Goal: Task Accomplishment & Management: Manage account settings

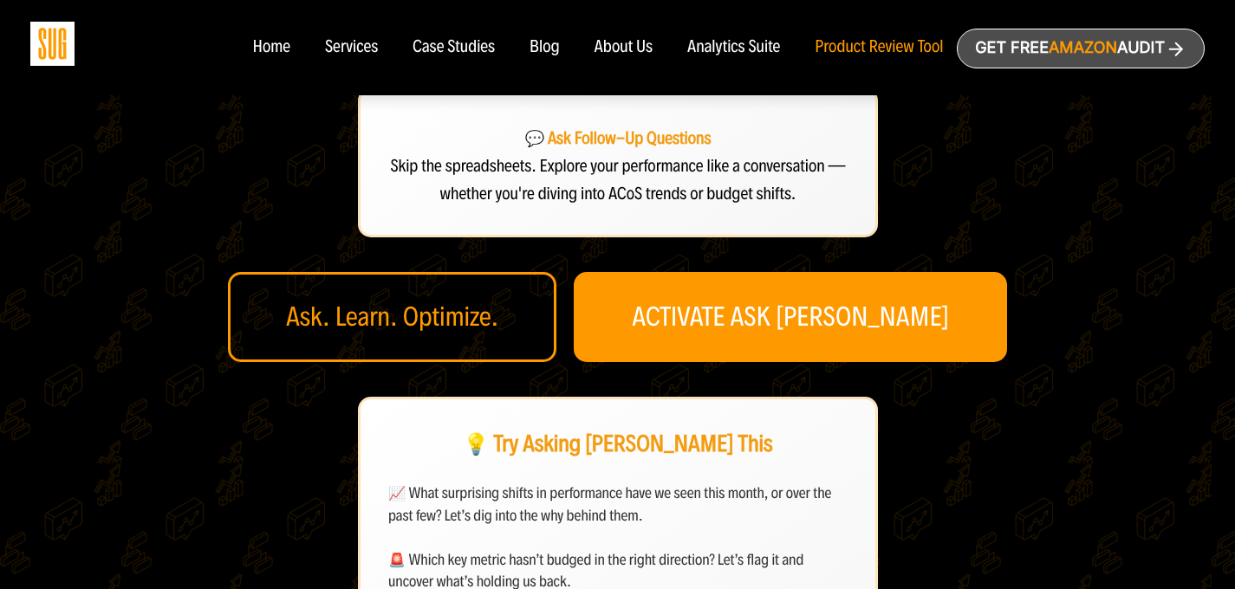
scroll to position [599, 0]
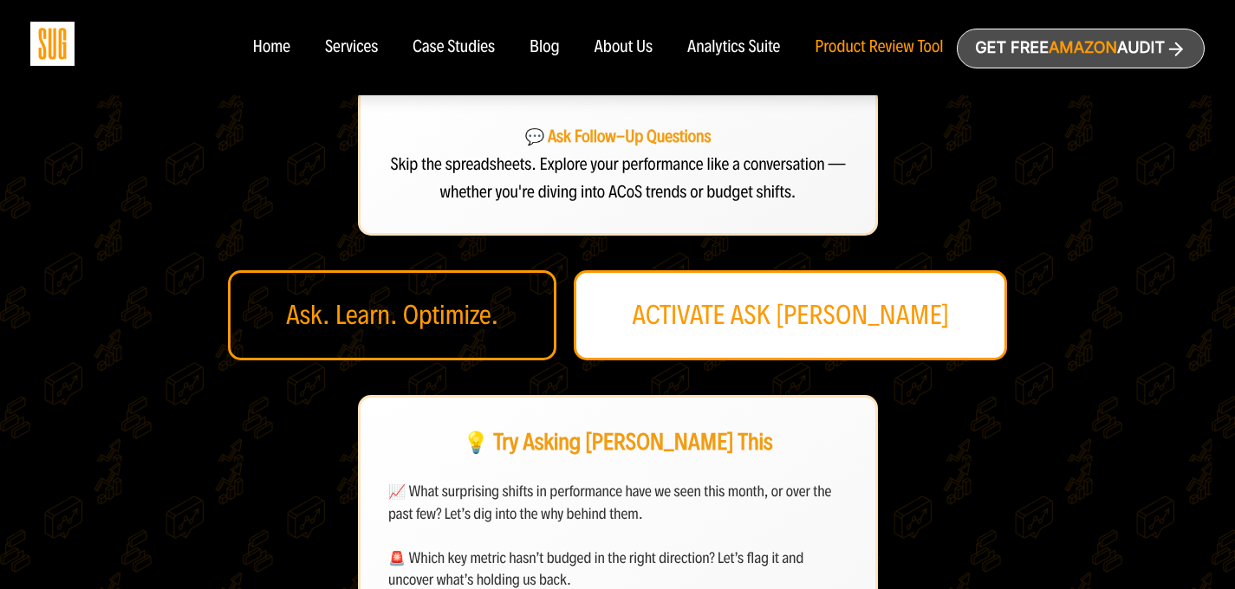
click at [823, 270] on link "ACTIVATE ASK DAN" at bounding box center [790, 315] width 433 height 90
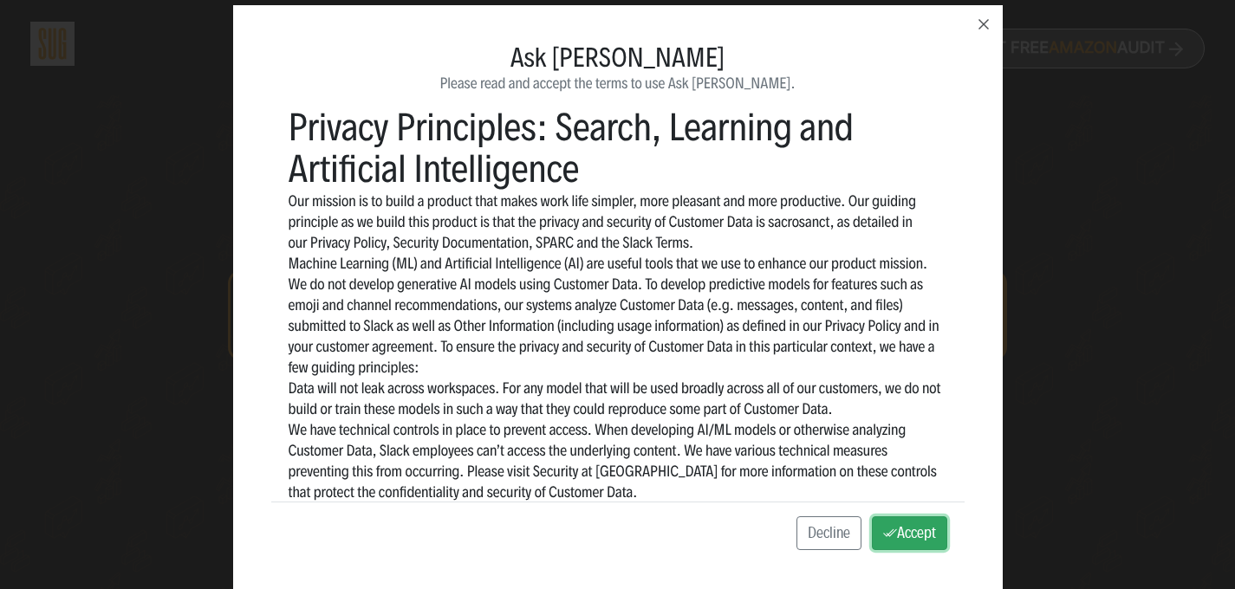
click at [897, 540] on button "Accept" at bounding box center [909, 534] width 75 height 35
click at [903, 536] on button "Accept" at bounding box center [909, 534] width 75 height 35
click at [986, 27] on icon "button" at bounding box center [984, 24] width 10 height 10
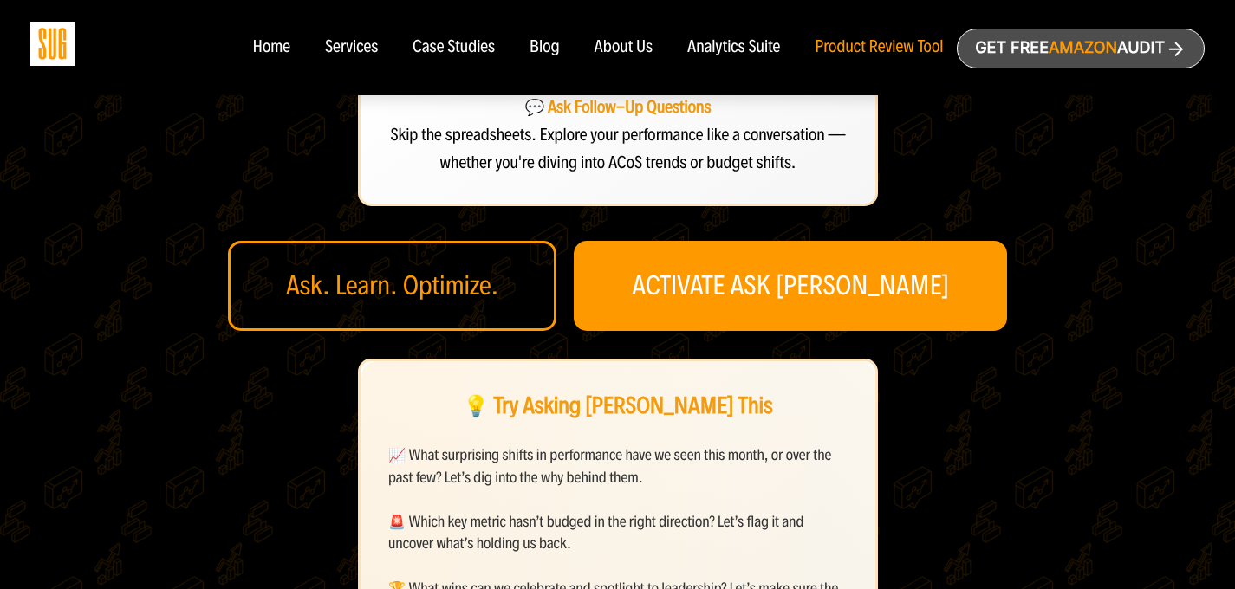
scroll to position [602, 0]
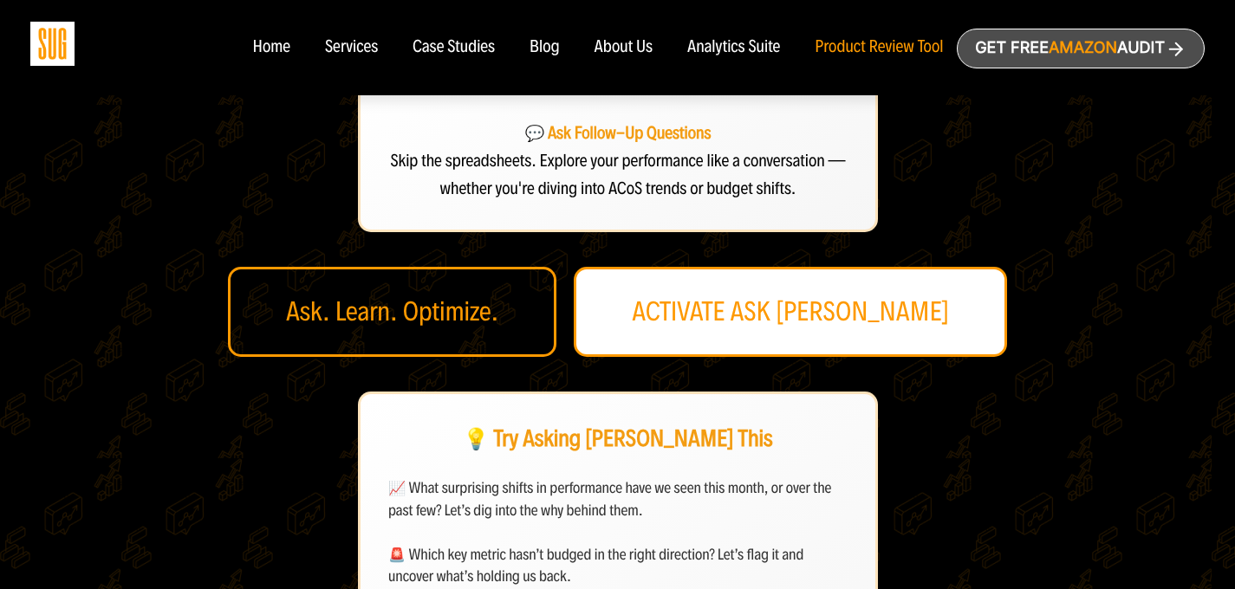
click at [790, 267] on link "ACTIVATE ASK [PERSON_NAME]" at bounding box center [790, 312] width 433 height 90
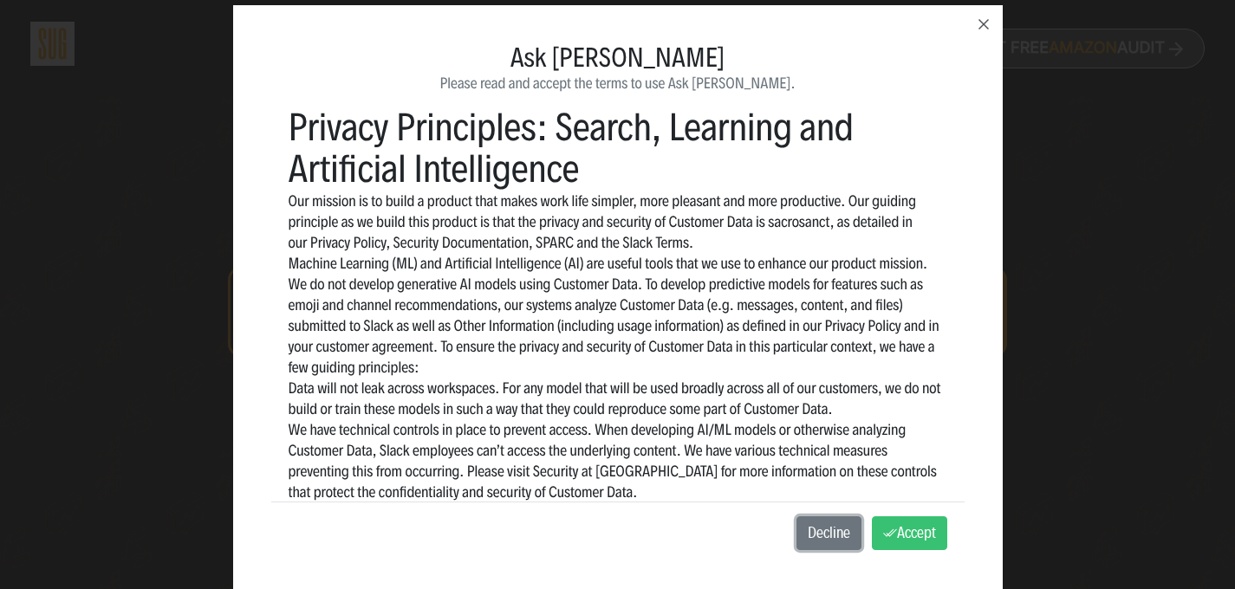
click at [837, 545] on button "Decline" at bounding box center [829, 534] width 65 height 35
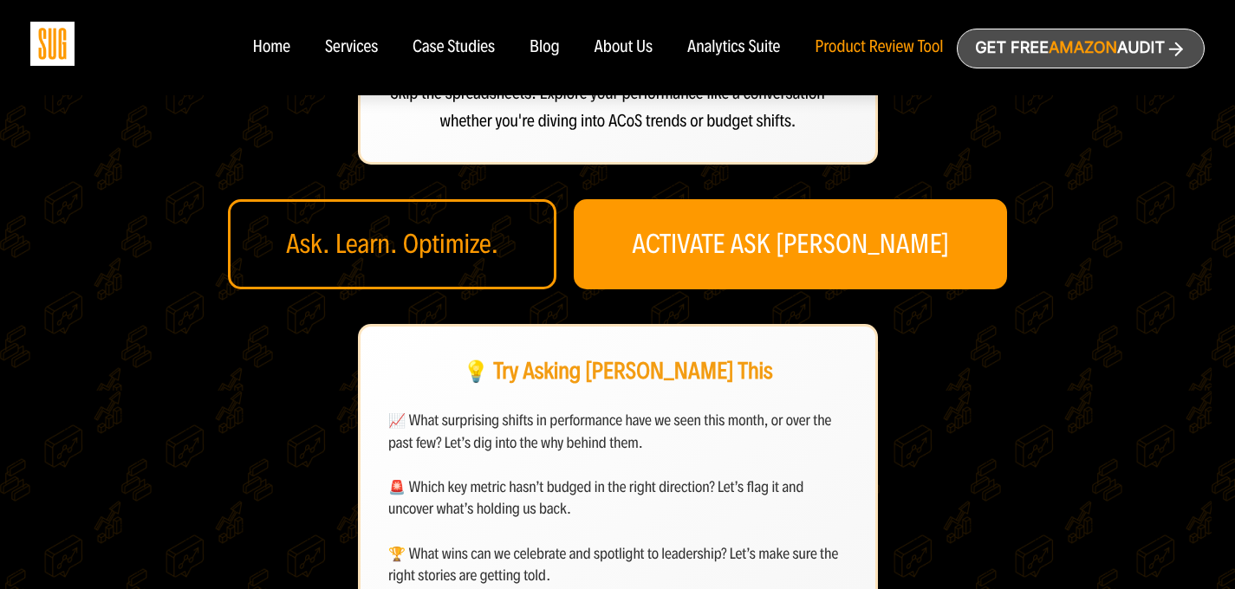
scroll to position [675, 0]
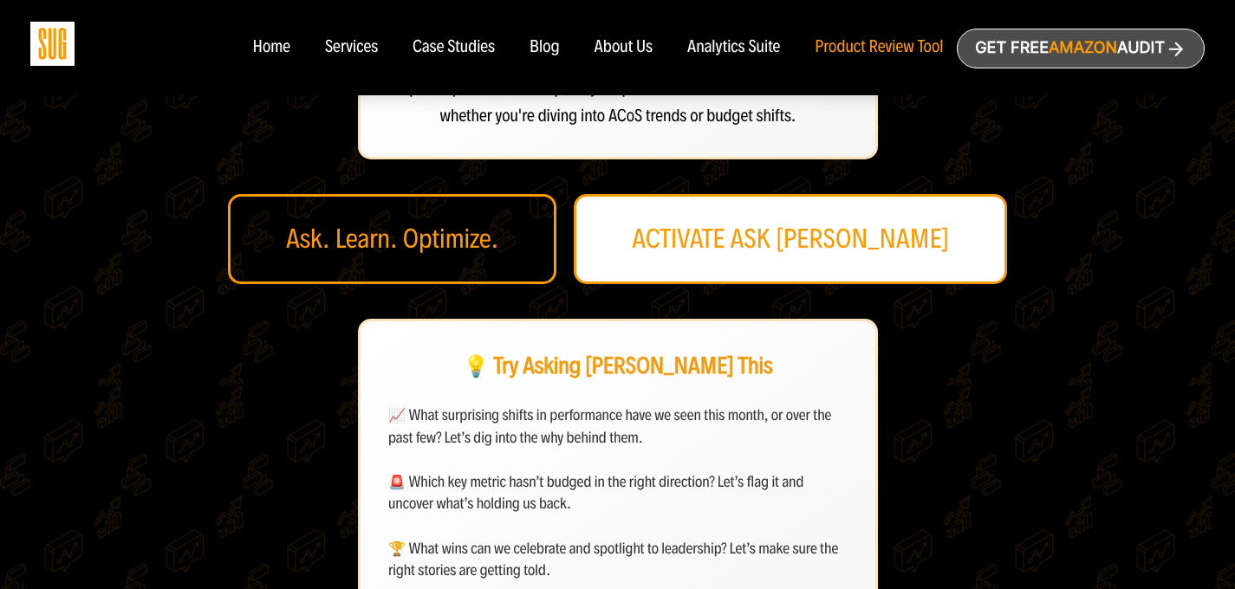
click at [743, 194] on link "ACTIVATE ASK [PERSON_NAME]" at bounding box center [790, 239] width 433 height 90
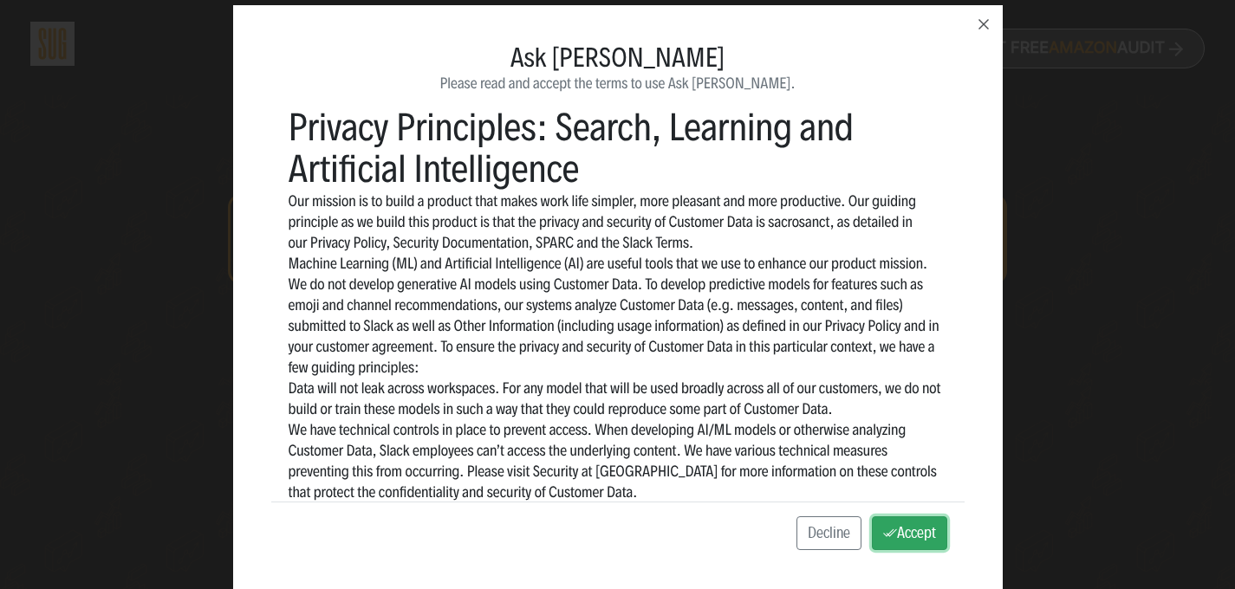
click at [912, 543] on button "Accept" at bounding box center [909, 534] width 75 height 35
click at [983, 18] on icon "button" at bounding box center [983, 24] width 21 height 21
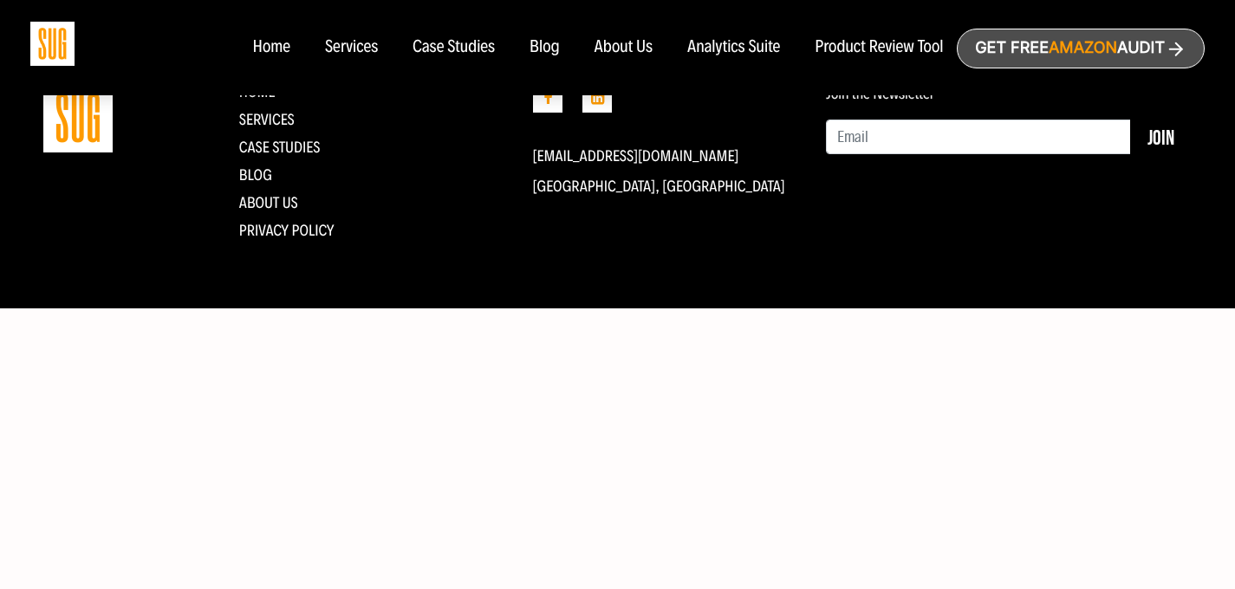
click at [527, 499] on body "Home Services Case Studies Blog About Us Amazon" at bounding box center [617, 294] width 1235 height 589
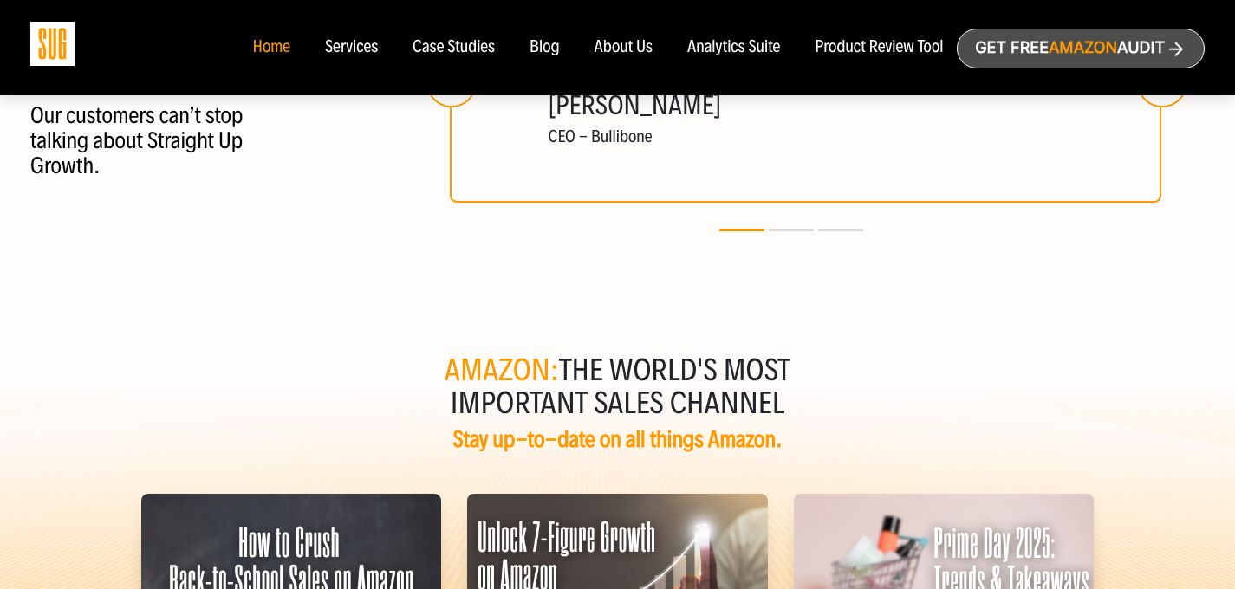
scroll to position [4126, 0]
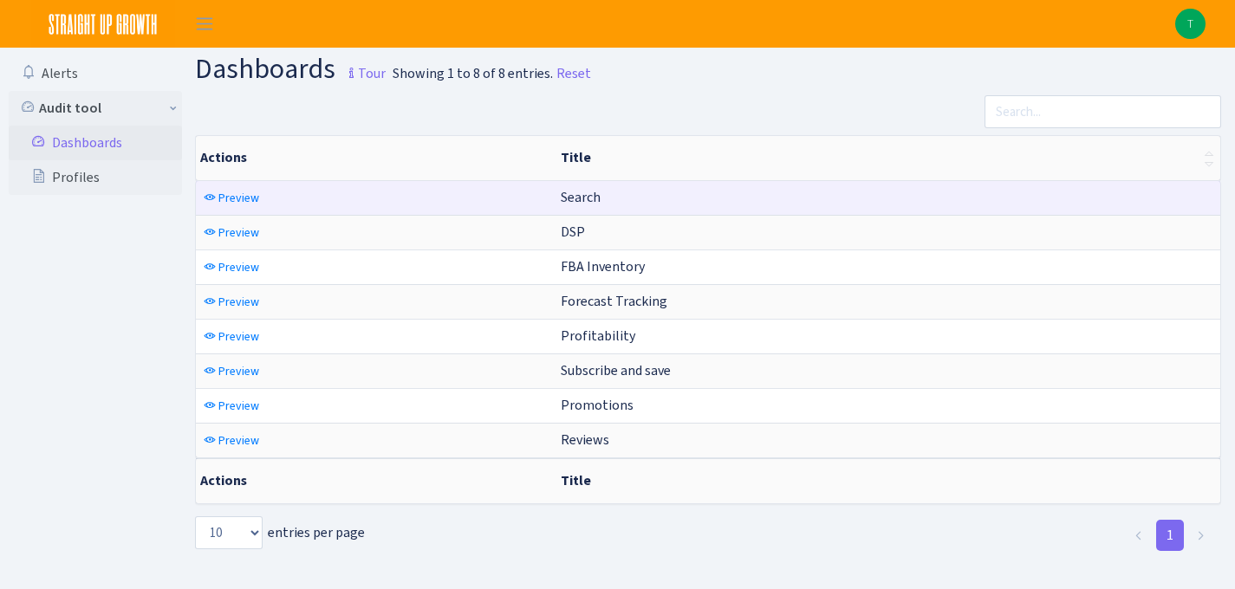
click at [581, 199] on span "Search" at bounding box center [581, 197] width 40 height 18
click at [243, 195] on span "Preview" at bounding box center [238, 198] width 41 height 16
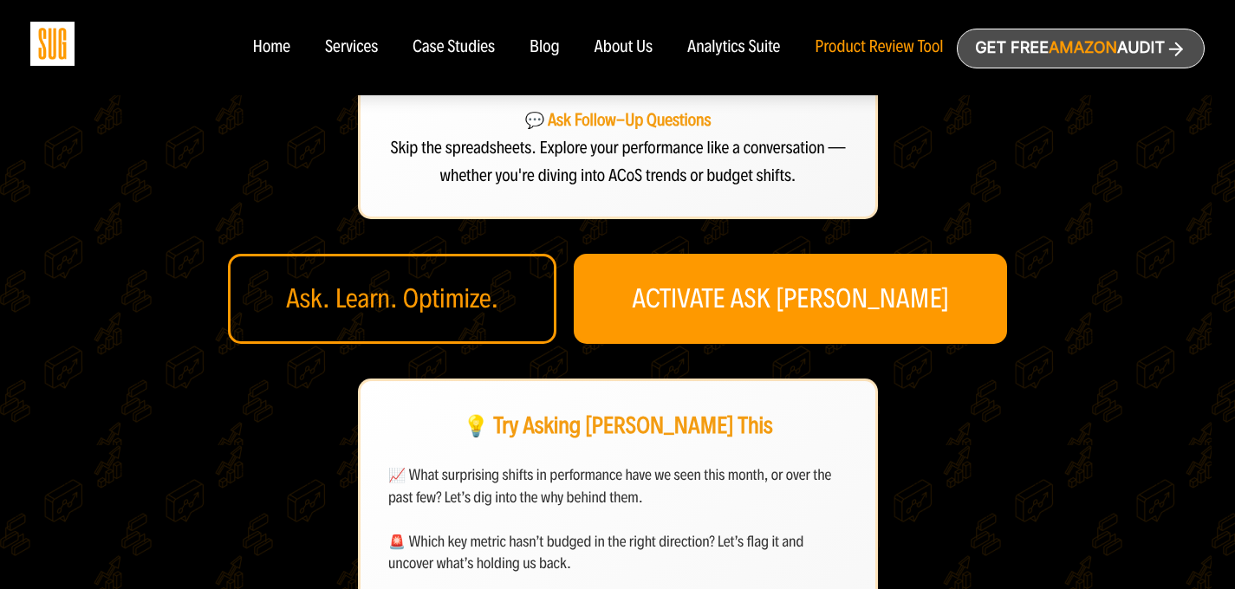
scroll to position [613, 0]
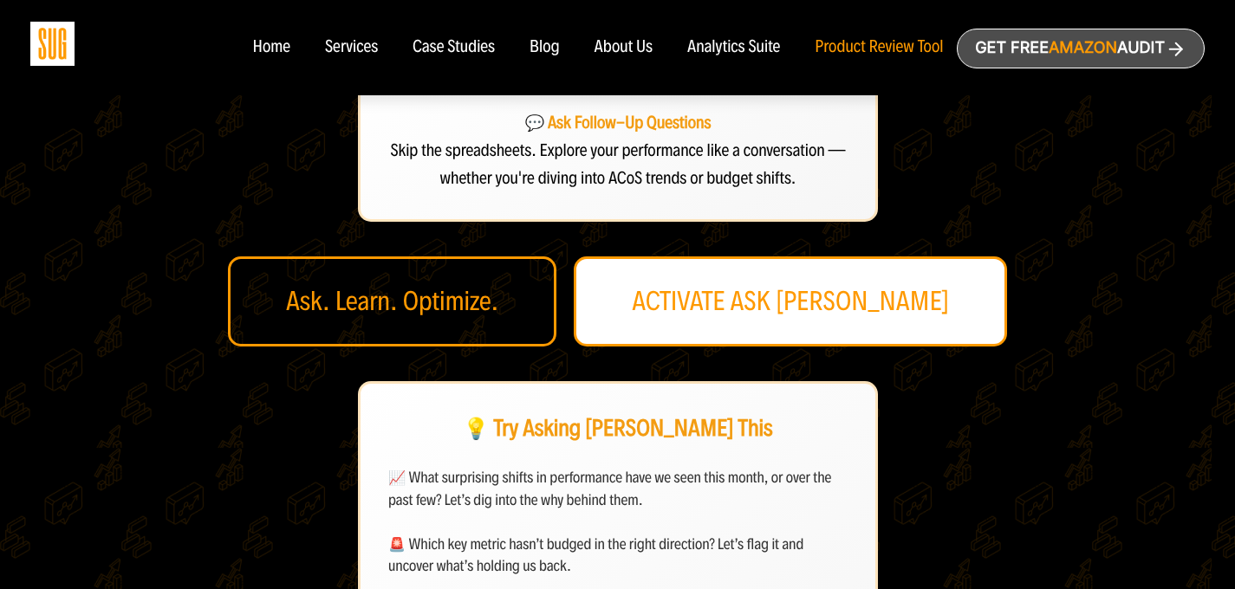
click at [713, 270] on link "ACTIVATE ASK [PERSON_NAME]" at bounding box center [790, 302] width 433 height 90
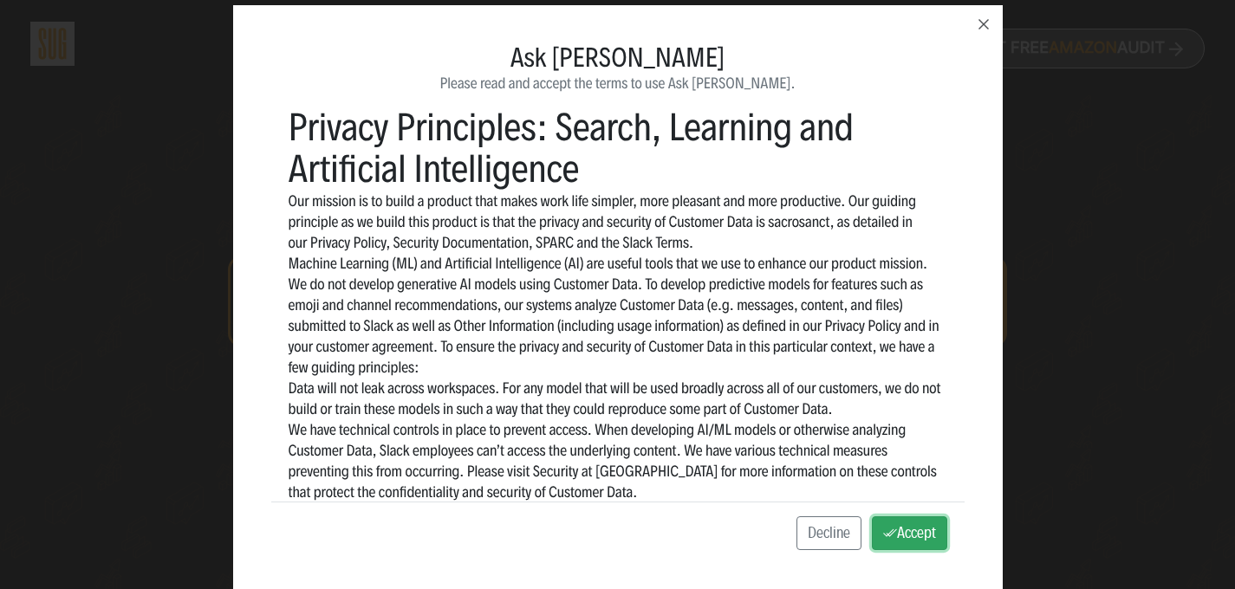
click at [896, 541] on button "Accept" at bounding box center [909, 534] width 75 height 35
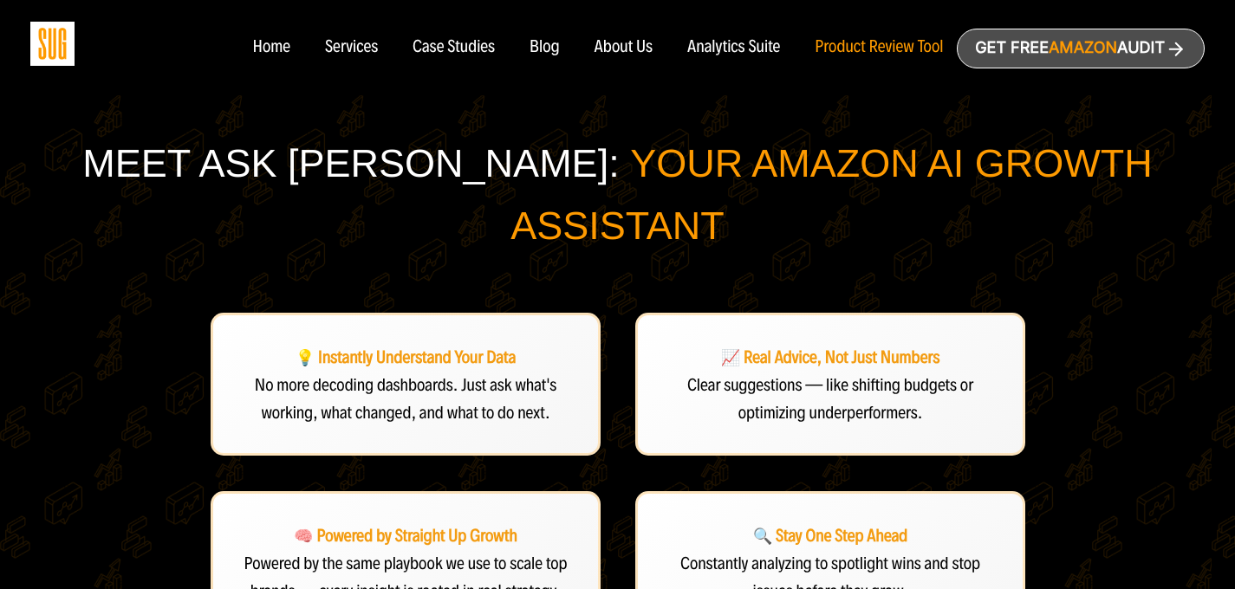
scroll to position [0, 0]
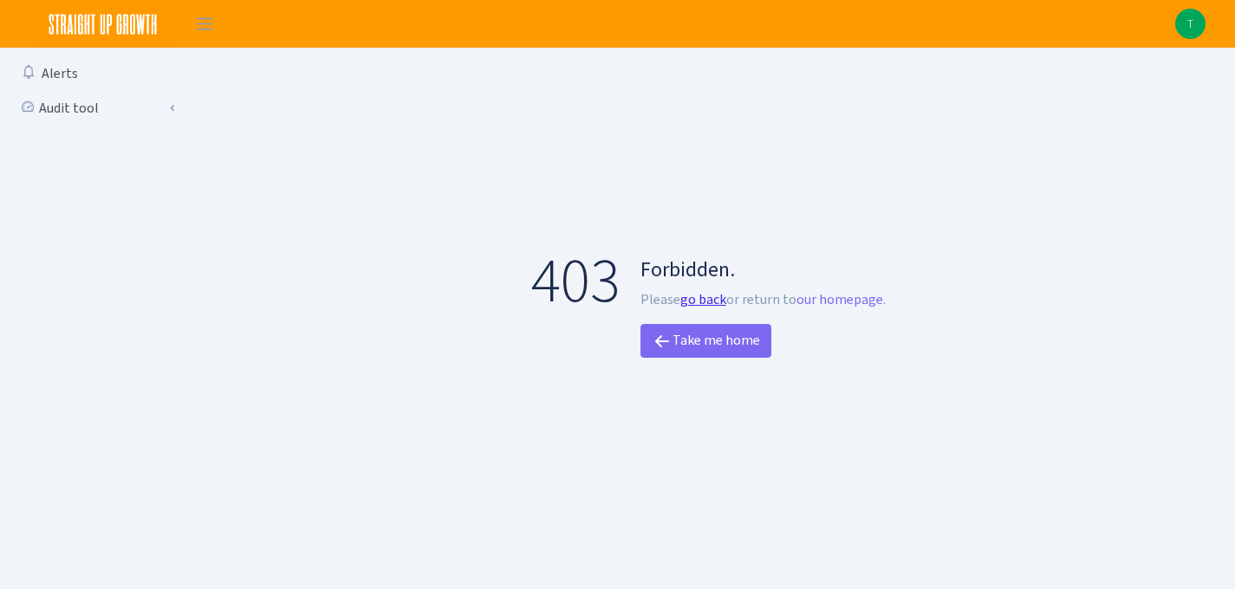
click at [722, 304] on link "go back" at bounding box center [703, 299] width 46 height 18
click at [820, 307] on link "our homepage" at bounding box center [840, 299] width 87 height 18
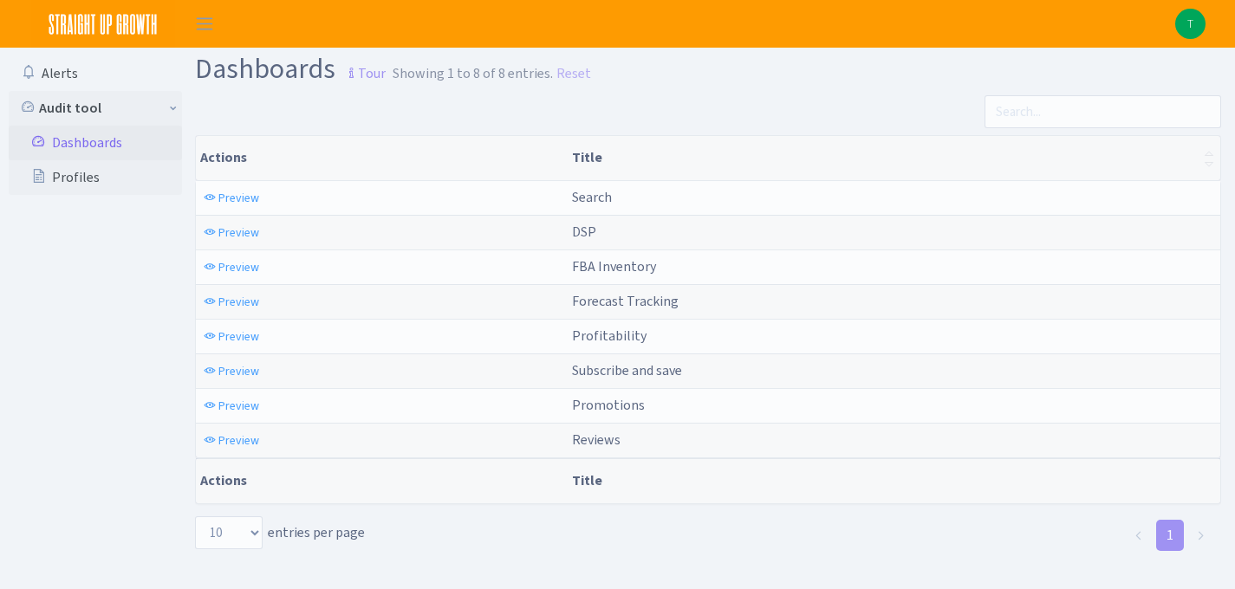
click at [1178, 27] on img at bounding box center [1190, 24] width 30 height 30
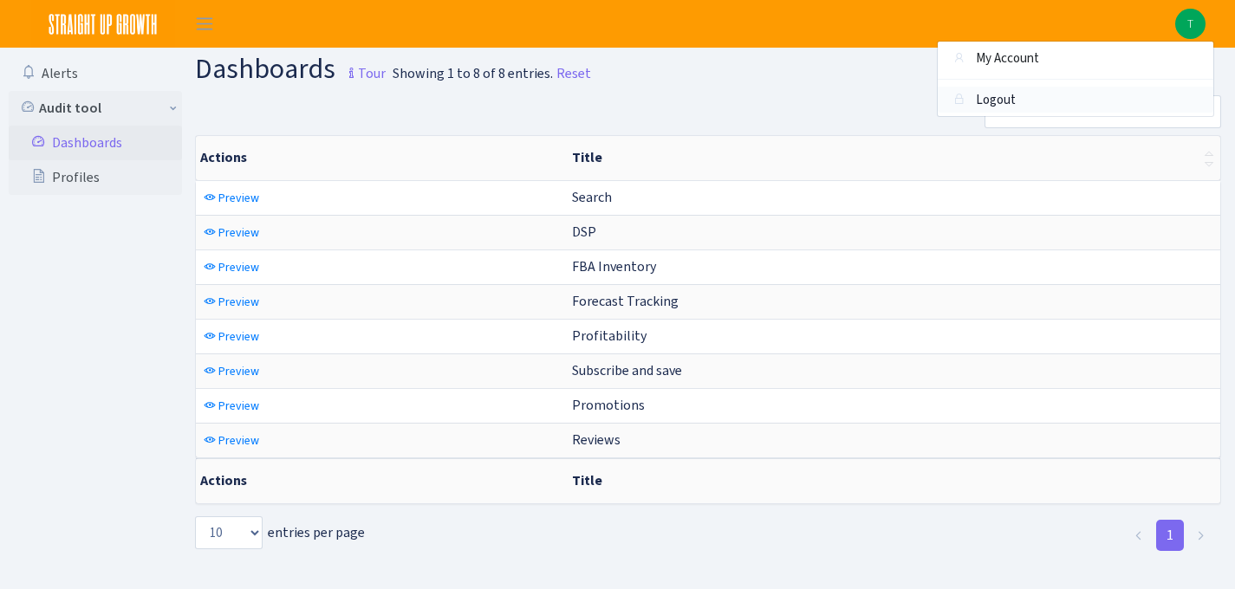
click at [1007, 104] on link "Logout" at bounding box center [1076, 100] width 276 height 27
